Goal: Communication & Community: Answer question/provide support

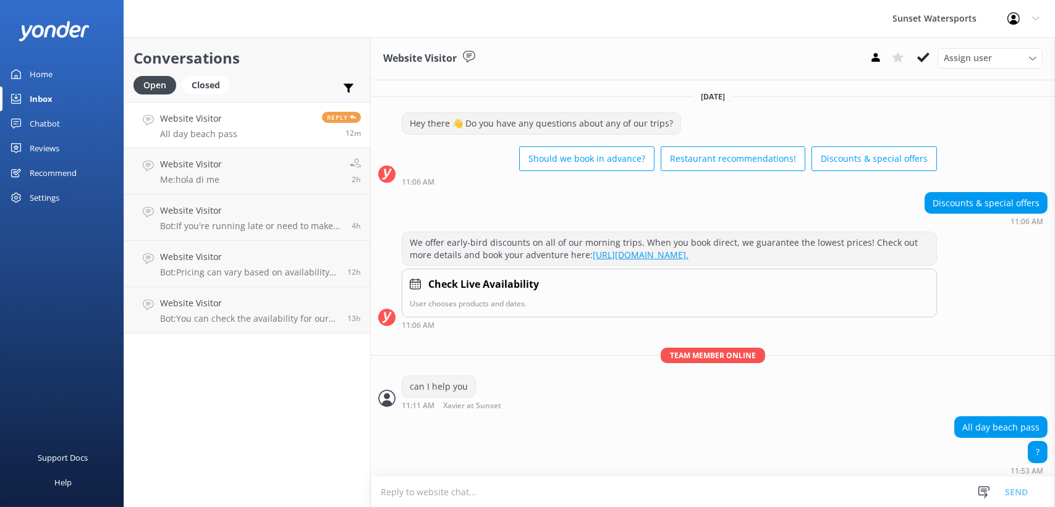
scroll to position [15, 0]
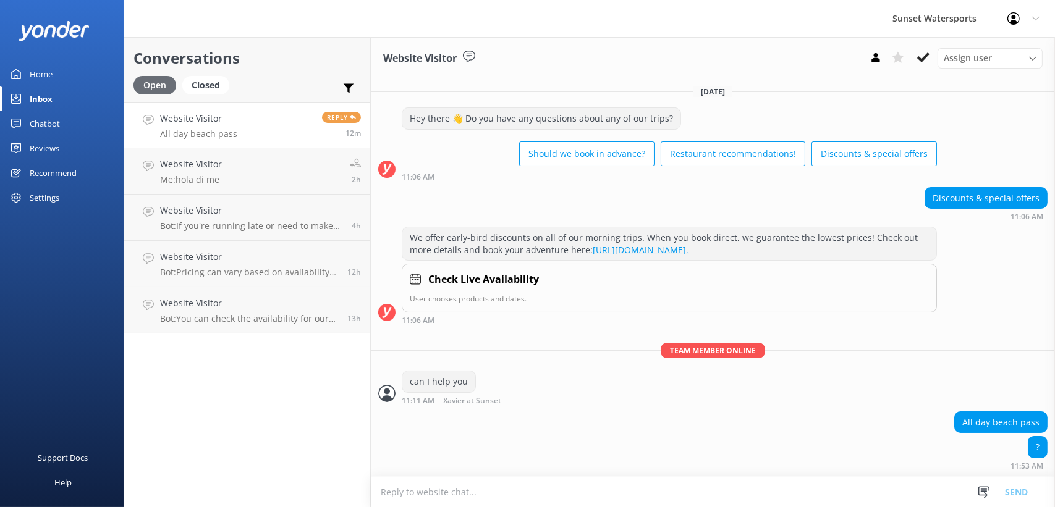
click at [150, 79] on div "Open" at bounding box center [154, 85] width 43 height 19
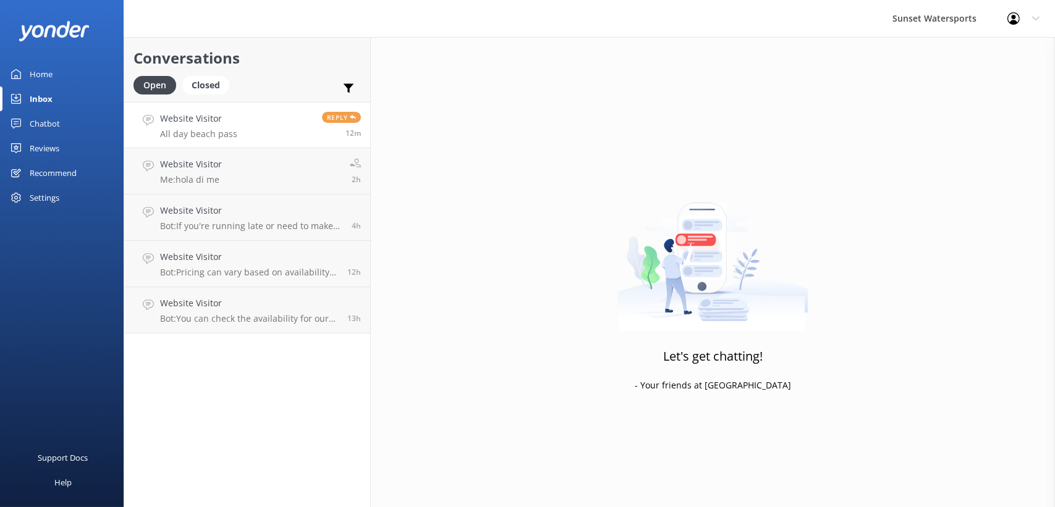
click at [205, 129] on p "All day beach pass" at bounding box center [198, 134] width 77 height 11
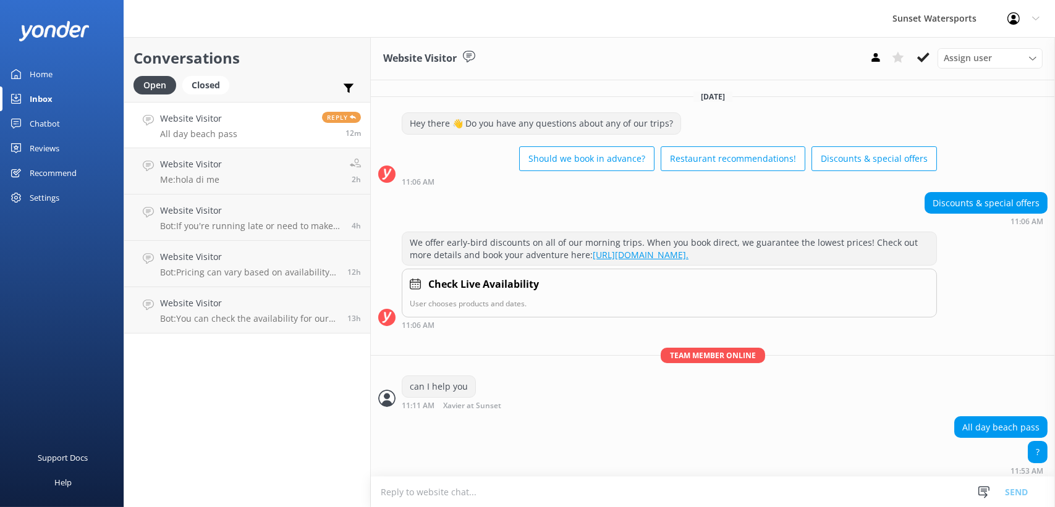
scroll to position [15, 0]
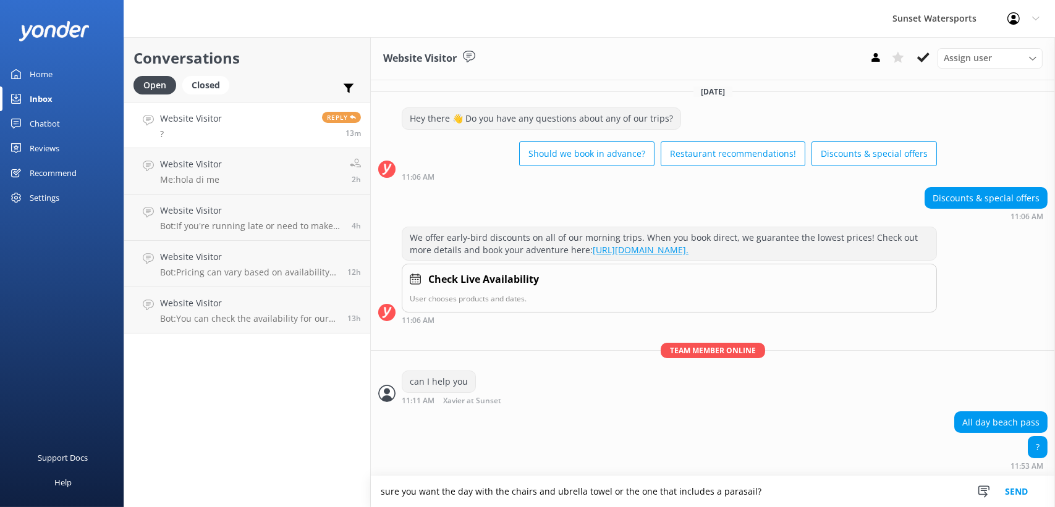
type textarea "sure you want the day with the chairs and ubrella towel or the one that include…"
click at [1033, 489] on button "Send" at bounding box center [1016, 491] width 46 height 31
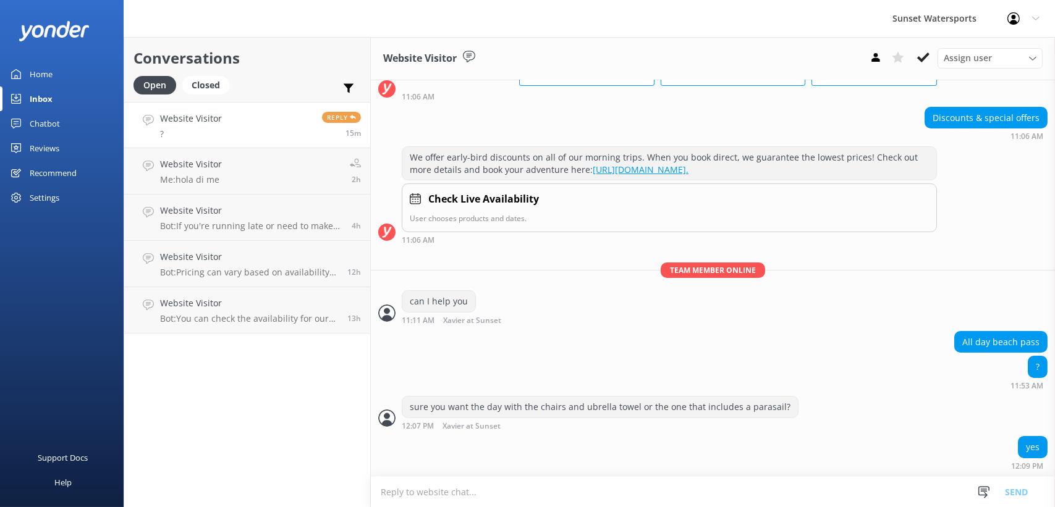
scroll to position [95, 0]
click at [486, 497] on textarea at bounding box center [713, 492] width 684 height 30
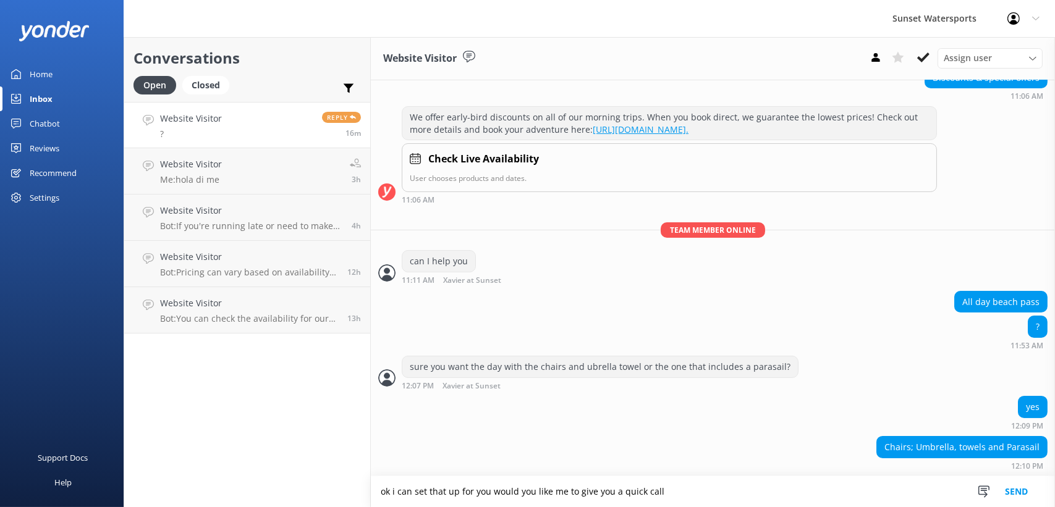
type textarea "ok i can set that up for you would you like me to give you a quick call"
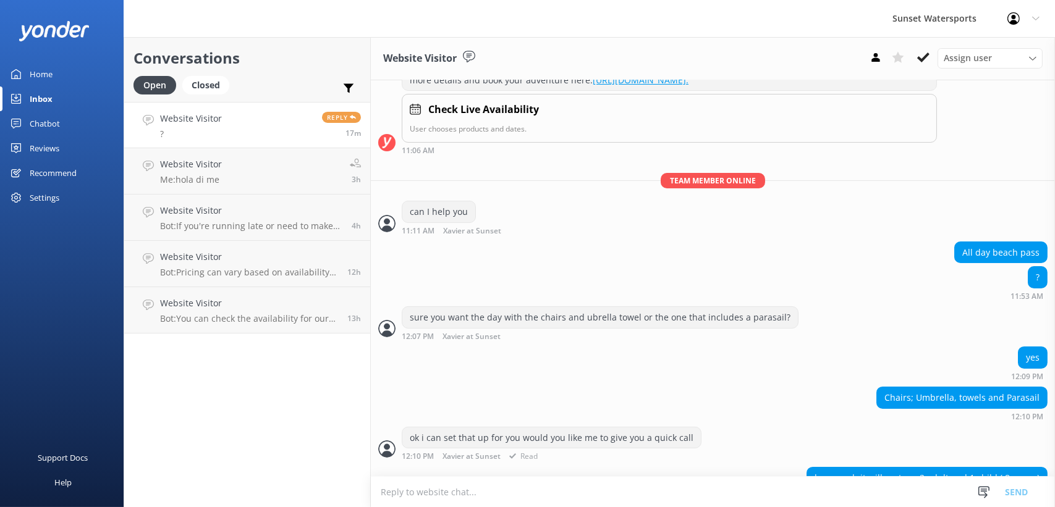
scroll to position [215, 0]
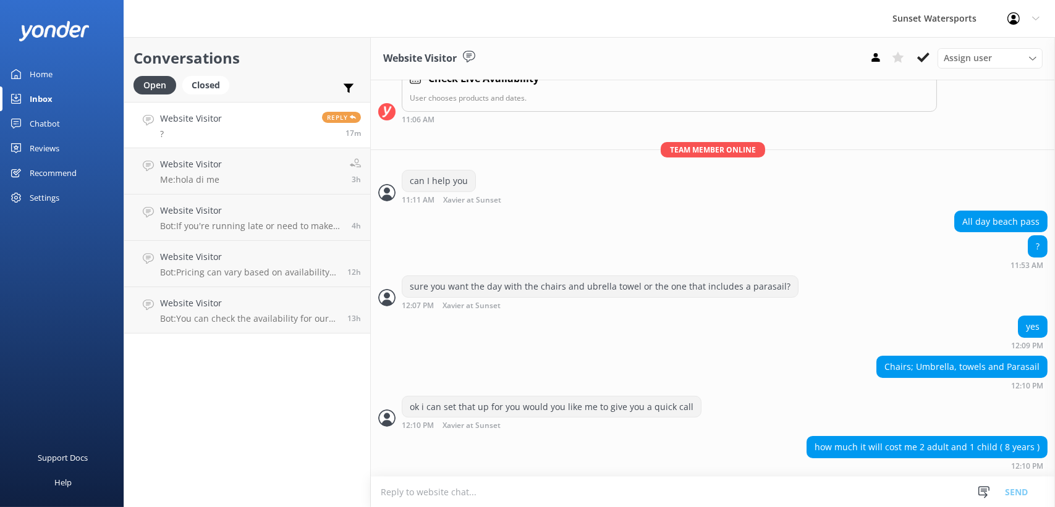
click at [463, 497] on textarea at bounding box center [713, 492] width 684 height 30
type textarea "well that beach pass is a bit confusing i believe its either the chair setup or…"
click at [1012, 493] on button "Send" at bounding box center [1016, 491] width 46 height 31
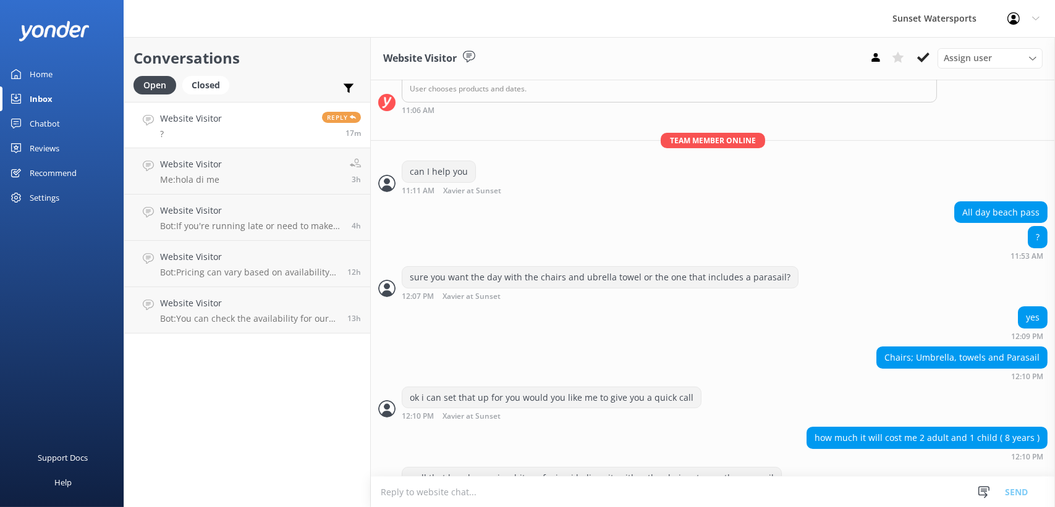
scroll to position [255, 0]
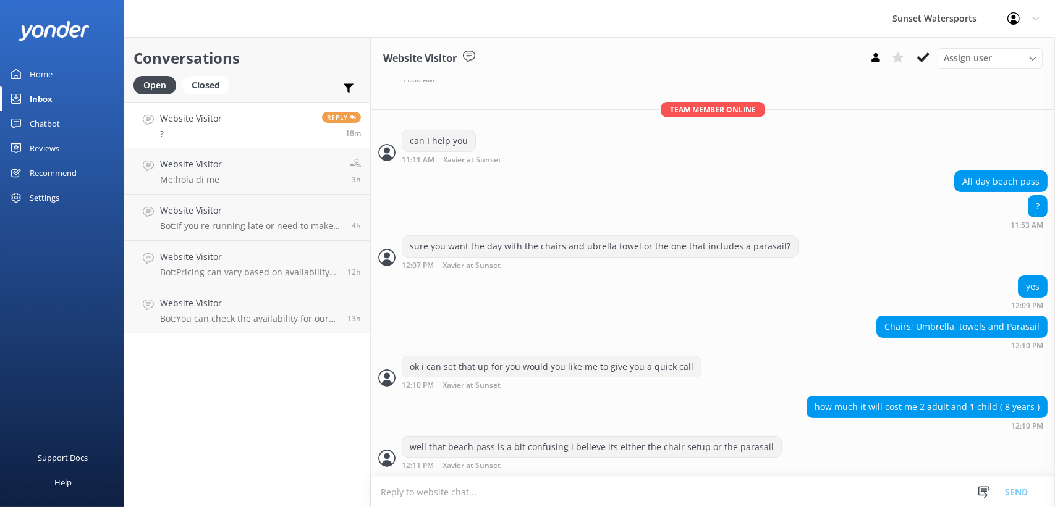
click at [498, 486] on textarea at bounding box center [713, 492] width 684 height 30
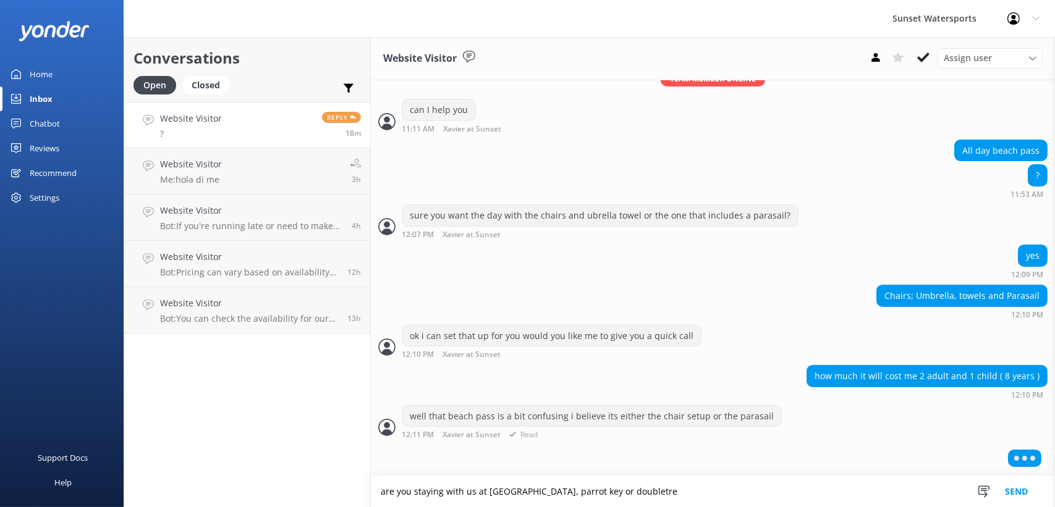
scroll to position [284, 0]
type textarea "are you staying with us at [GEOGRAPHIC_DATA], parrot key or doubletree"
click at [1033, 492] on button "Send" at bounding box center [1016, 491] width 46 height 31
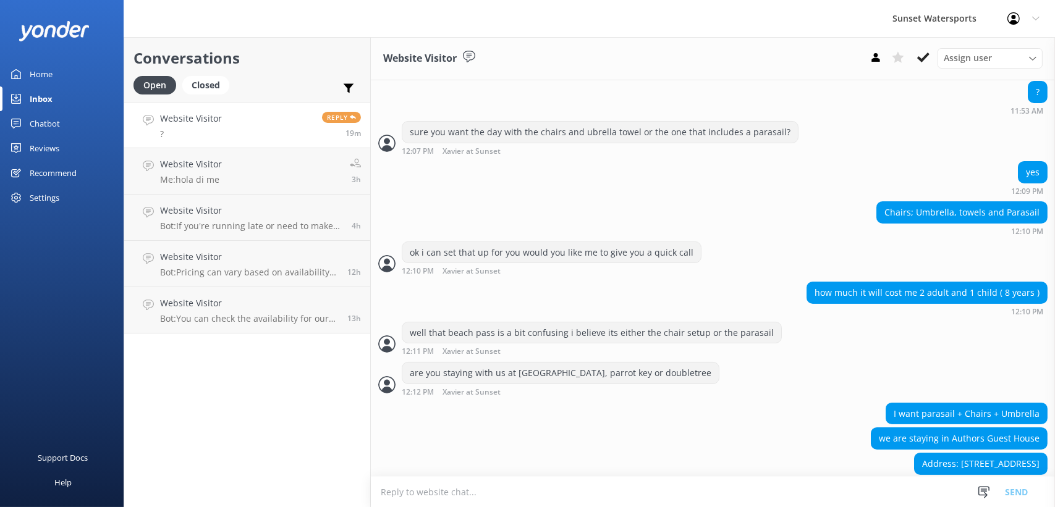
scroll to position [386, 0]
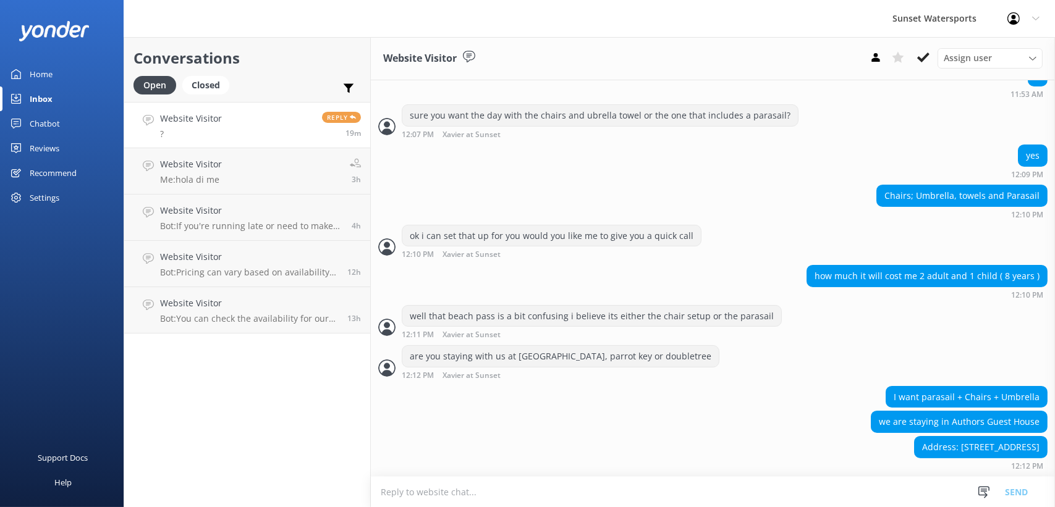
click at [544, 502] on textarea at bounding box center [713, 492] width 684 height 30
type textarea "which date"
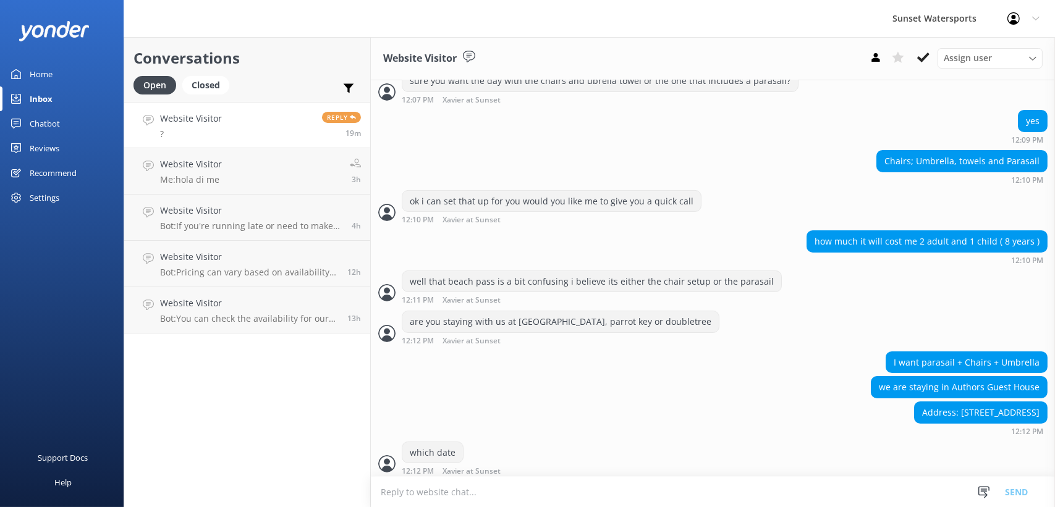
scroll to position [426, 0]
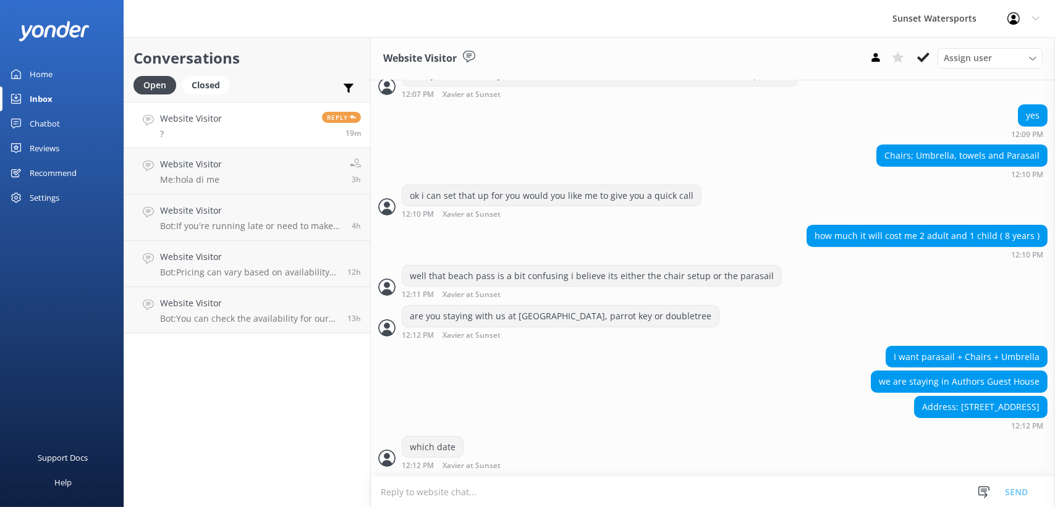
click at [531, 486] on textarea at bounding box center [713, 492] width 684 height 30
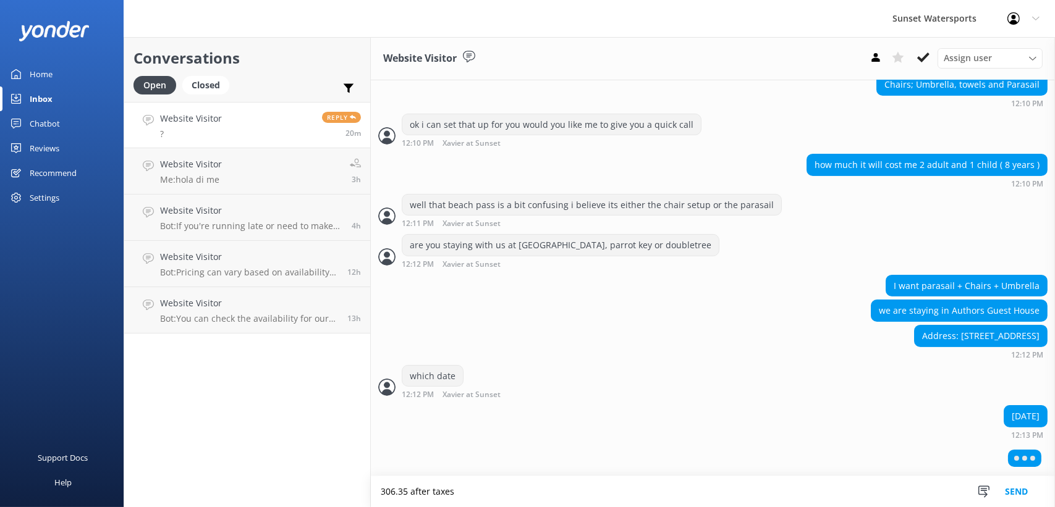
scroll to position [494, 0]
type textarea "306.35 after taxes it would be"
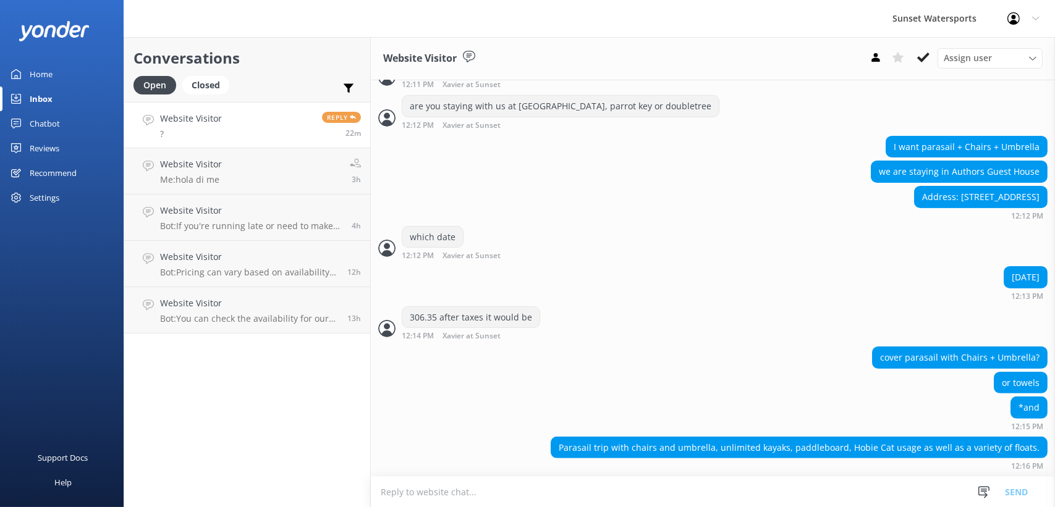
scroll to position [635, 0]
click at [481, 496] on textarea at bounding box center [713, 492] width 684 height 30
type textarea "p"
drag, startPoint x: 533, startPoint y: 491, endPoint x: 727, endPoint y: 489, distance: 194.0
click at [727, 489] on textarea "it appears it is either the chair setup oe the parasail" at bounding box center [713, 491] width 684 height 31
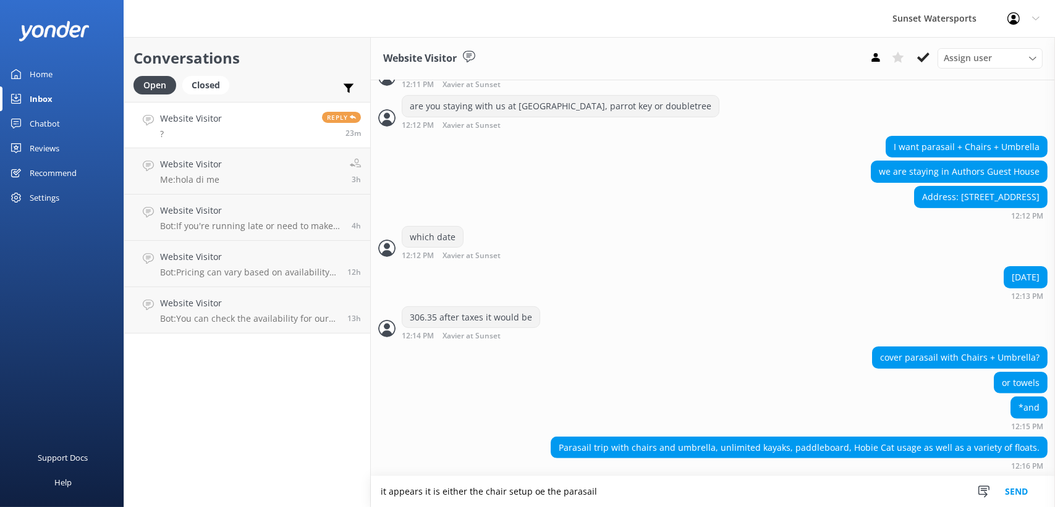
drag, startPoint x: 534, startPoint y: 494, endPoint x: 643, endPoint y: 492, distance: 108.1
click at [643, 492] on textarea "it appears it is either the chair setup oe the parasail" at bounding box center [713, 491] width 684 height 31
click at [689, 496] on textarea "it appears it is either the chair setup oe the parasail" at bounding box center [713, 491] width 684 height 31
click at [540, 487] on textarea "it appears it is either the chair setup oe the parasail" at bounding box center [713, 491] width 684 height 31
click at [630, 486] on textarea "it appears it is either the chair setup or the parasail" at bounding box center [713, 491] width 684 height 31
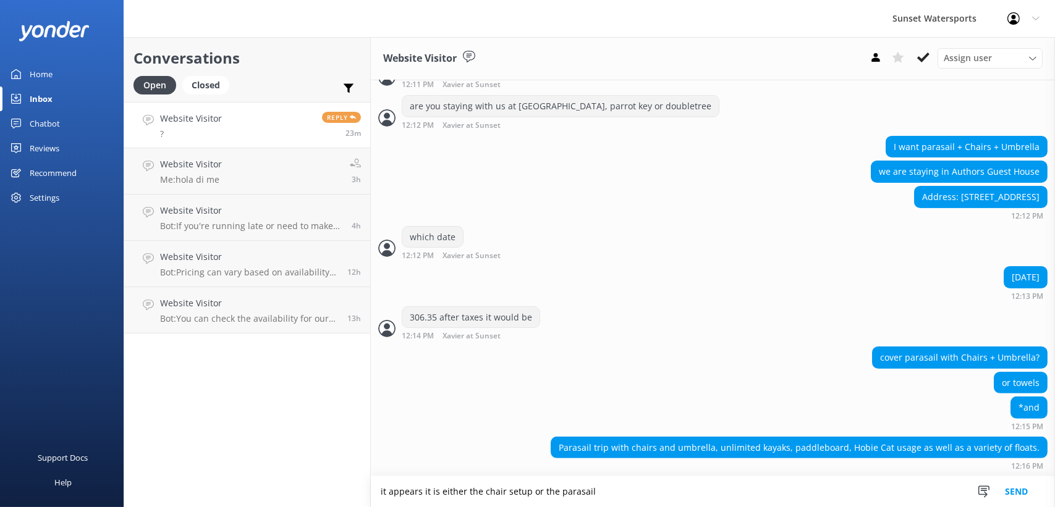
type textarea "it appears it is either the chair setup or the parasail"
click at [1018, 489] on button "Send" at bounding box center [1016, 491] width 46 height 31
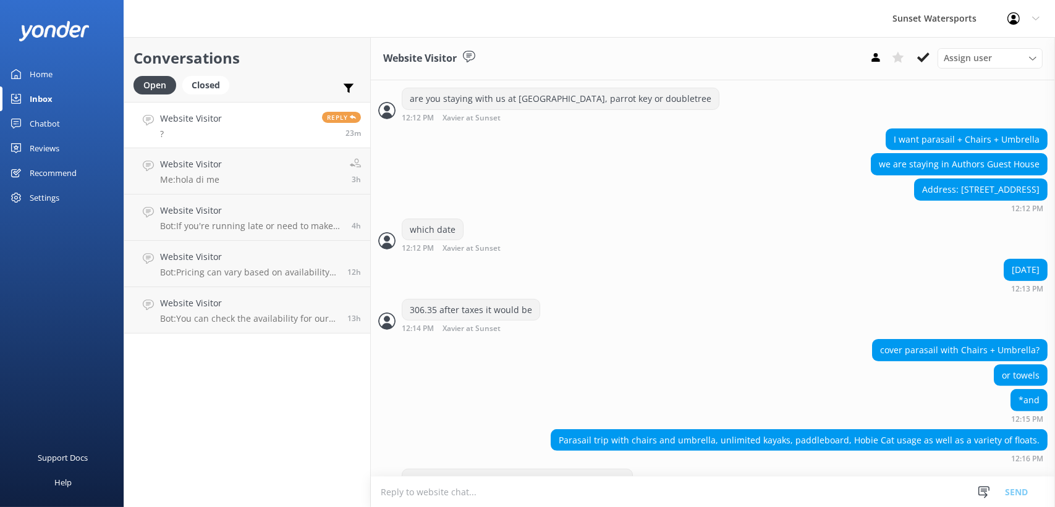
scroll to position [675, 0]
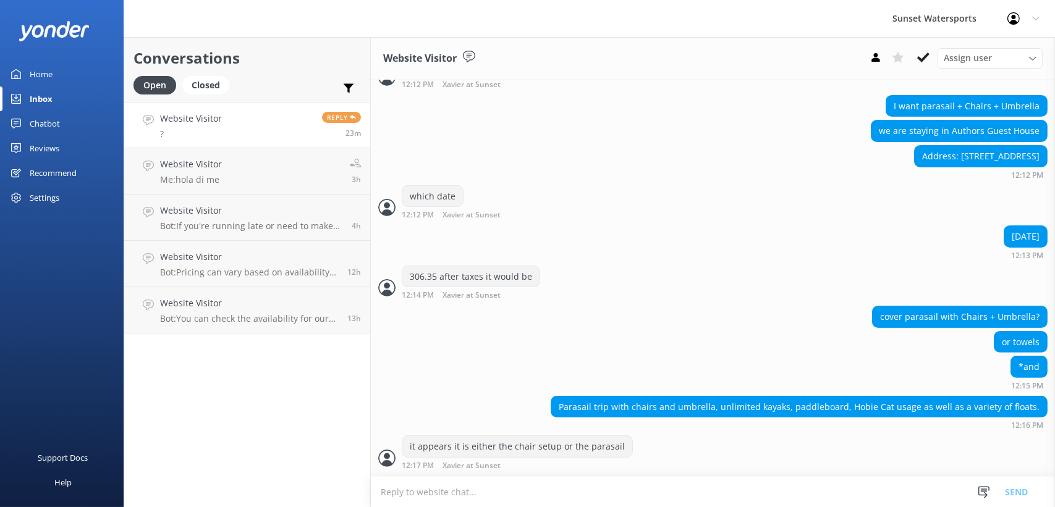
click at [436, 497] on textarea at bounding box center [713, 492] width 684 height 30
type textarea "i can get you guys out of there parasailing separate from beach pass"
click at [1017, 498] on button "Send" at bounding box center [1016, 491] width 46 height 31
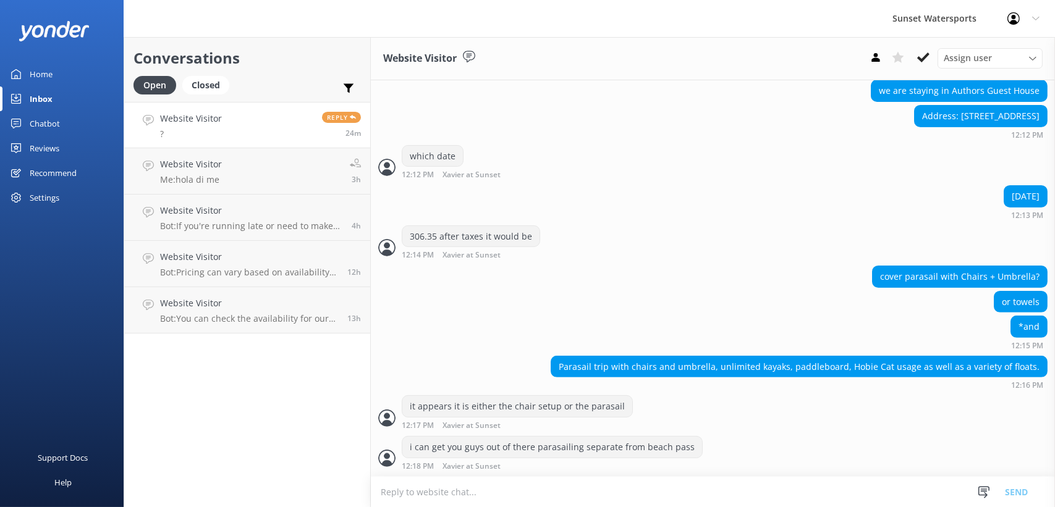
scroll to position [716, 0]
